Goal: Task Accomplishment & Management: Manage account settings

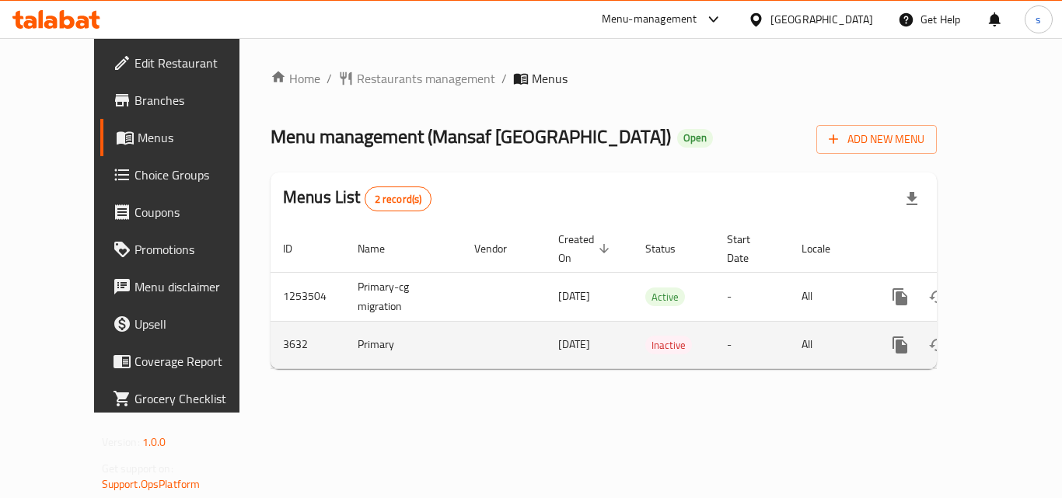
drag, startPoint x: 397, startPoint y: 369, endPoint x: 383, endPoint y: 326, distance: 45.7
click at [398, 368] on div "Home / Restaurants management / Menus Menu management ( Mansaf [GEOGRAPHIC_DATA…" at bounding box center [603, 225] width 728 height 375
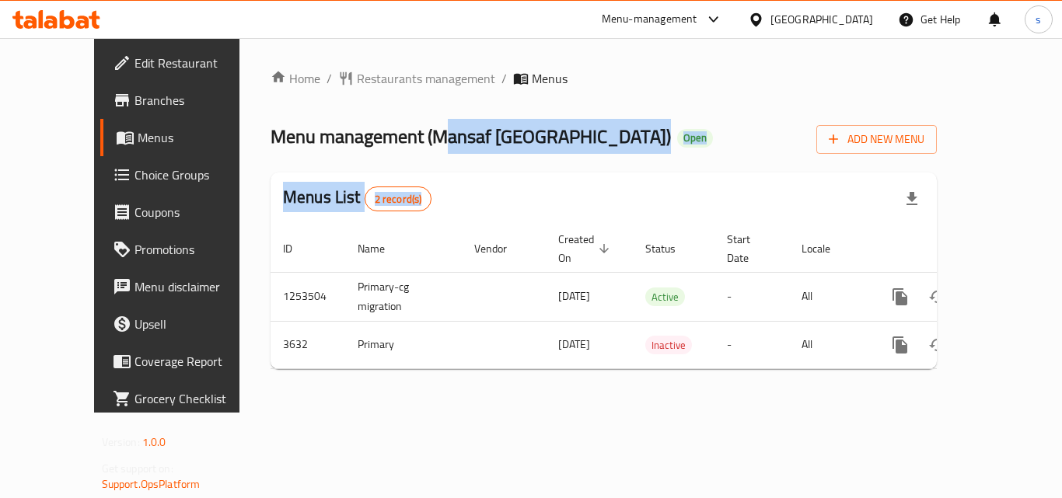
drag, startPoint x: 388, startPoint y: 124, endPoint x: 540, endPoint y: 529, distance: 432.6
click at [540, 497] on html "​ Menu-management [GEOGRAPHIC_DATA] Get Help s Edit Restaurant Branches Menus C…" at bounding box center [531, 249] width 1062 height 498
click at [239, 383] on div "Home / Restaurants management / Menus Menu management ( Mansaf [GEOGRAPHIC_DATA…" at bounding box center [603, 225] width 728 height 375
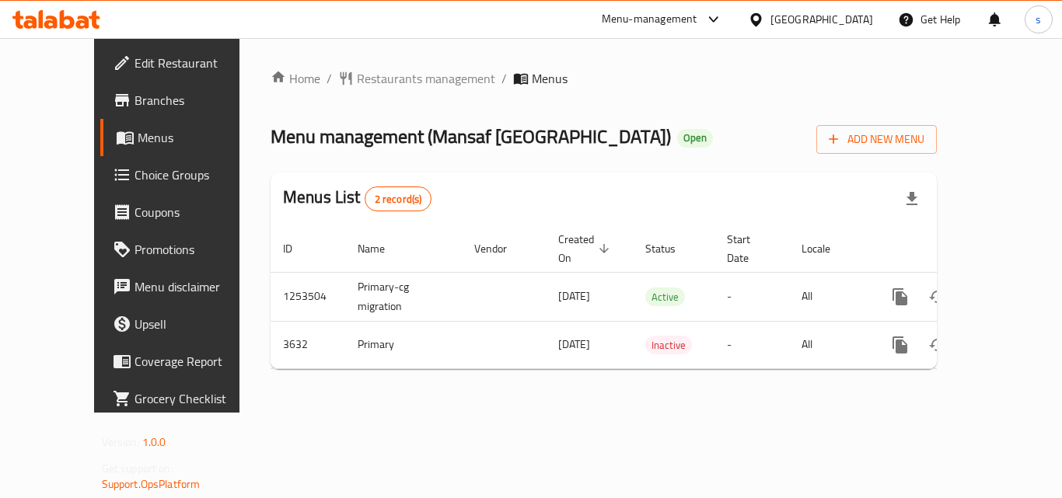
click at [870, 25] on div "[GEOGRAPHIC_DATA]" at bounding box center [821, 19] width 103 height 17
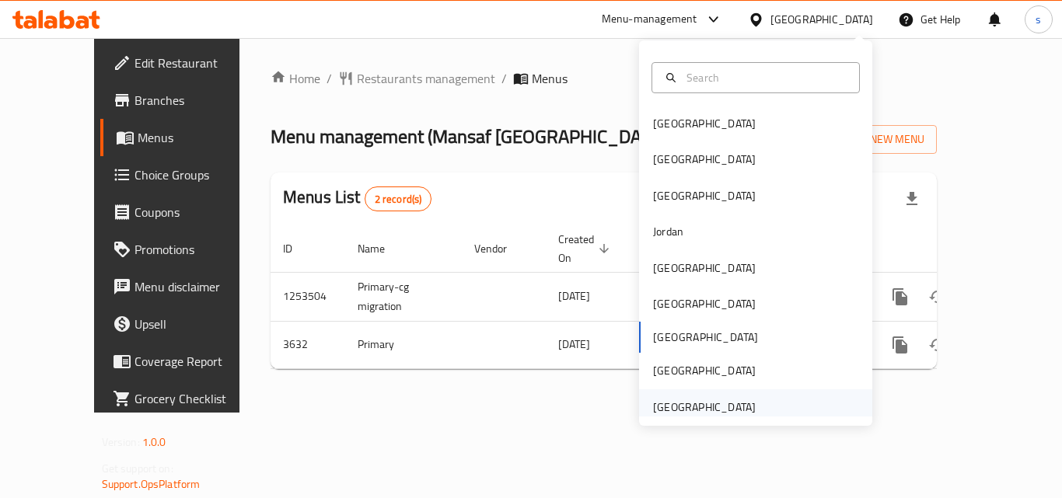
click at [703, 405] on div "[GEOGRAPHIC_DATA]" at bounding box center [704, 407] width 103 height 17
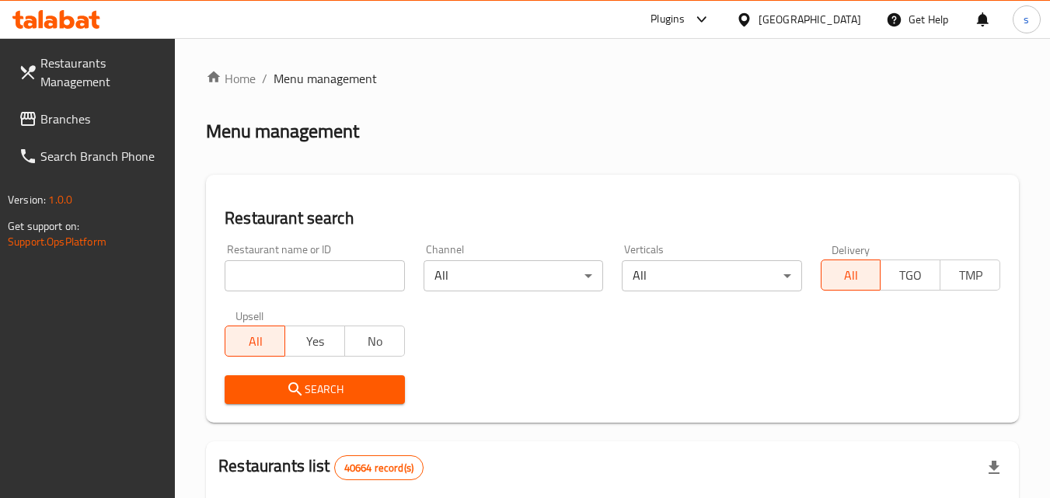
click at [290, 275] on input "search" at bounding box center [315, 275] width 180 height 31
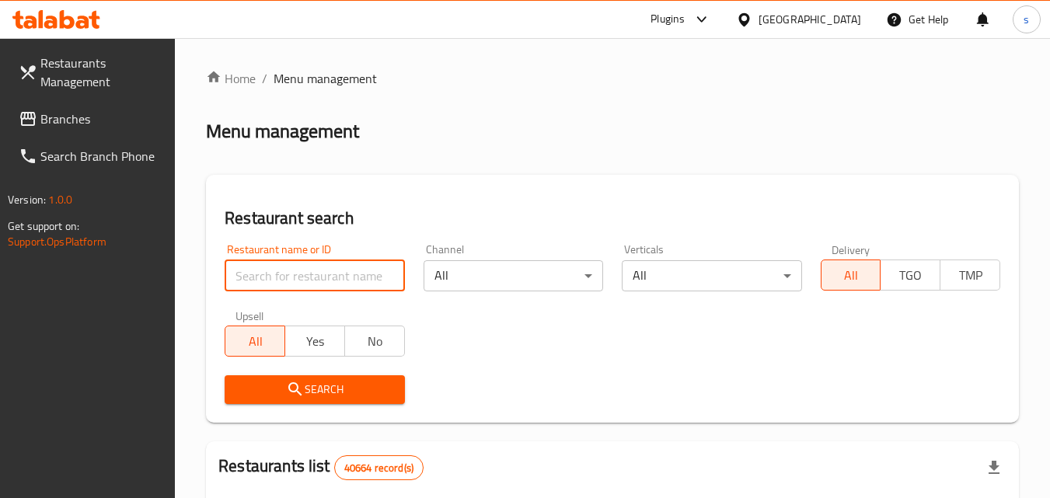
paste input "728410"
type input "728410"
click button "Search" at bounding box center [315, 389] width 180 height 29
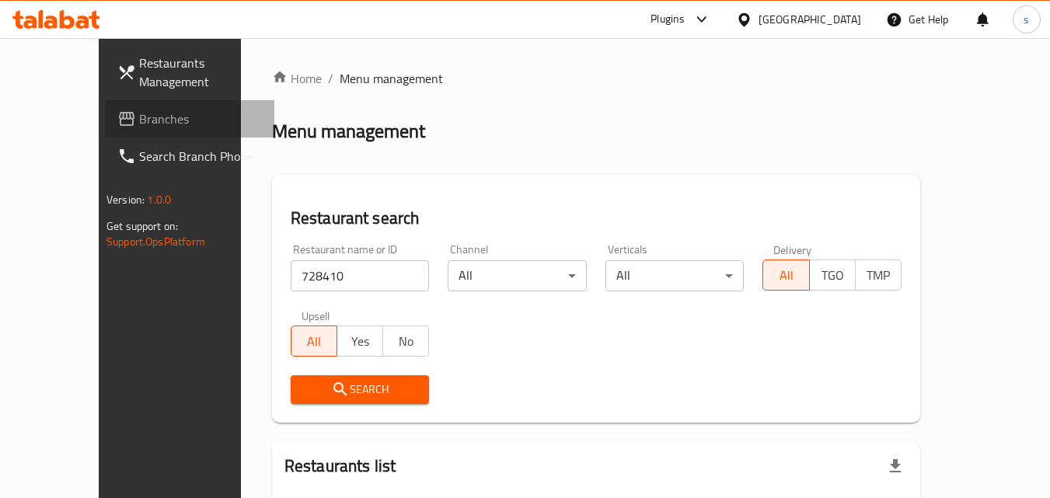
click at [139, 126] on span "Branches" at bounding box center [200, 119] width 123 height 19
